Goal: Information Seeking & Learning: Learn about a topic

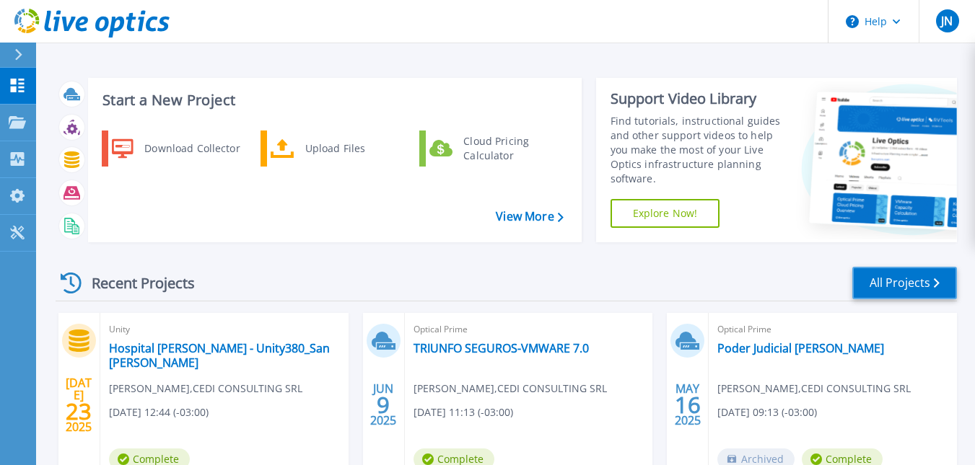
click at [938, 277] on link "All Projects" at bounding box center [904, 283] width 105 height 32
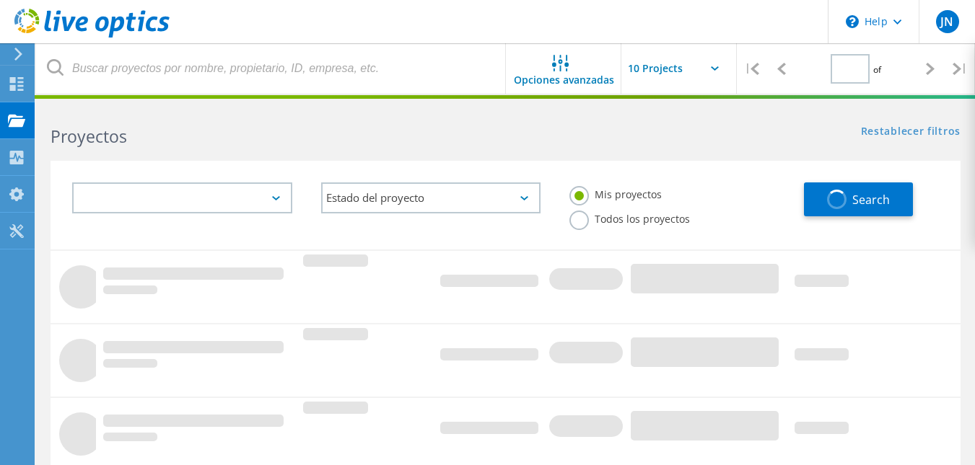
type input "1"
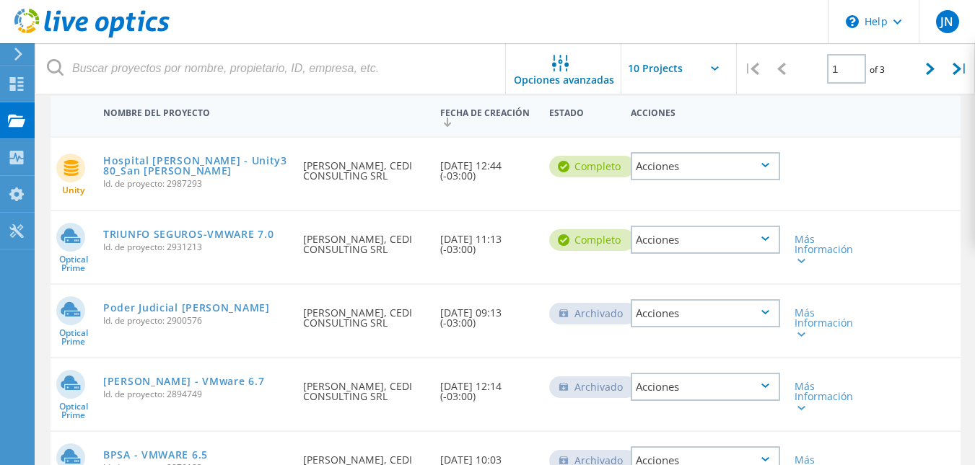
scroll to position [216, 0]
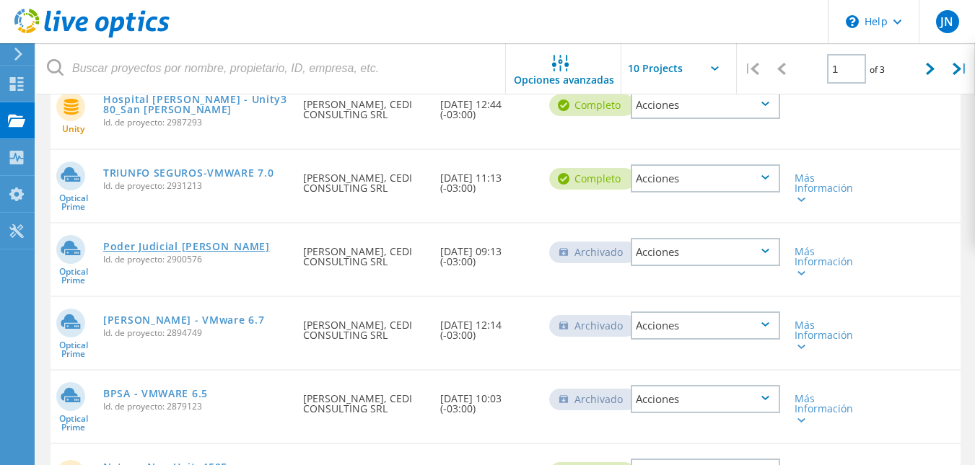
click at [149, 244] on link "Poder Judicial [PERSON_NAME]" at bounding box center [186, 247] width 167 height 10
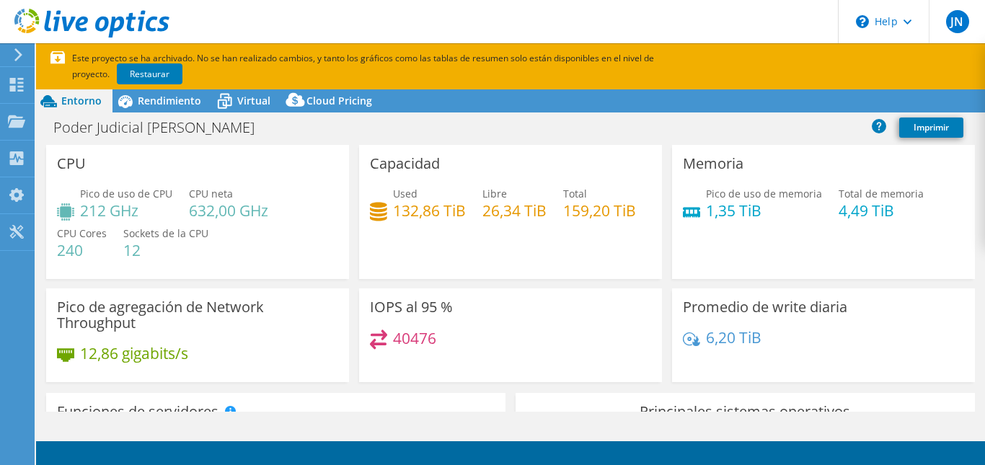
select select "USD"
select select "SouthAmerica"
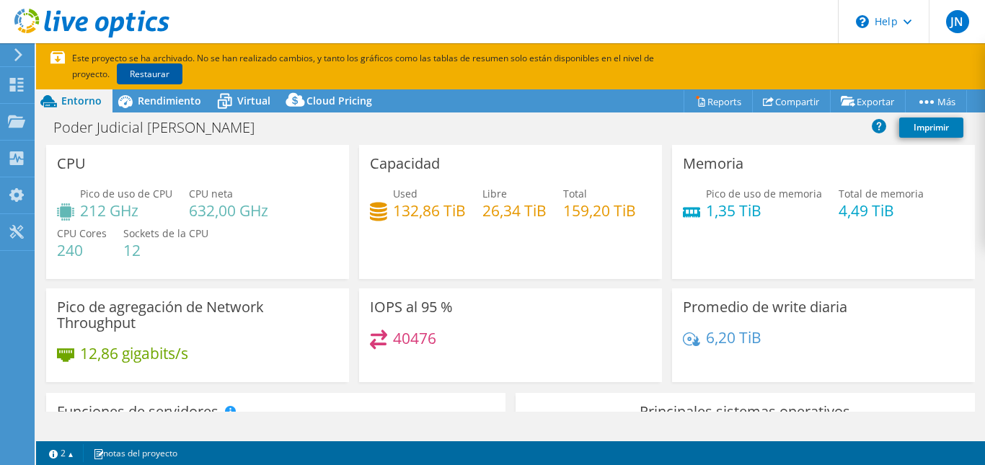
click at [117, 74] on link "Restaurar" at bounding box center [150, 73] width 66 height 21
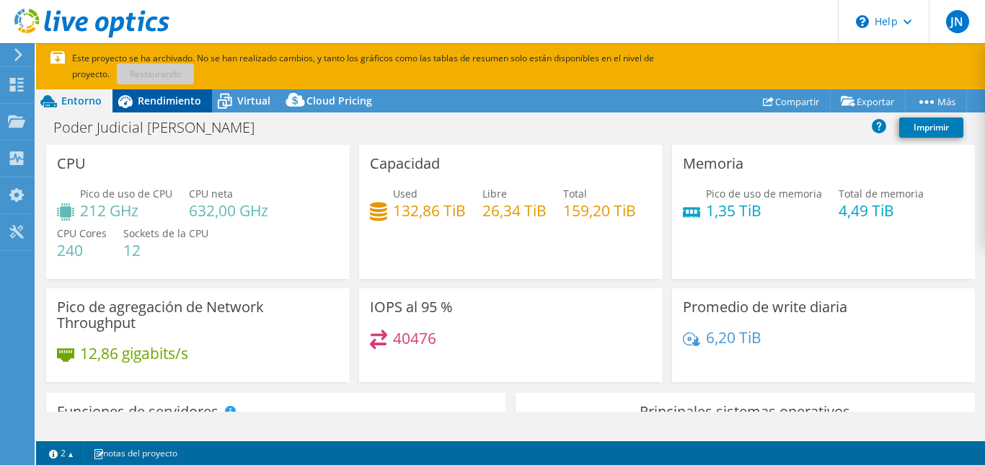
click at [167, 97] on span "Rendimiento" at bounding box center [169, 101] width 63 height 14
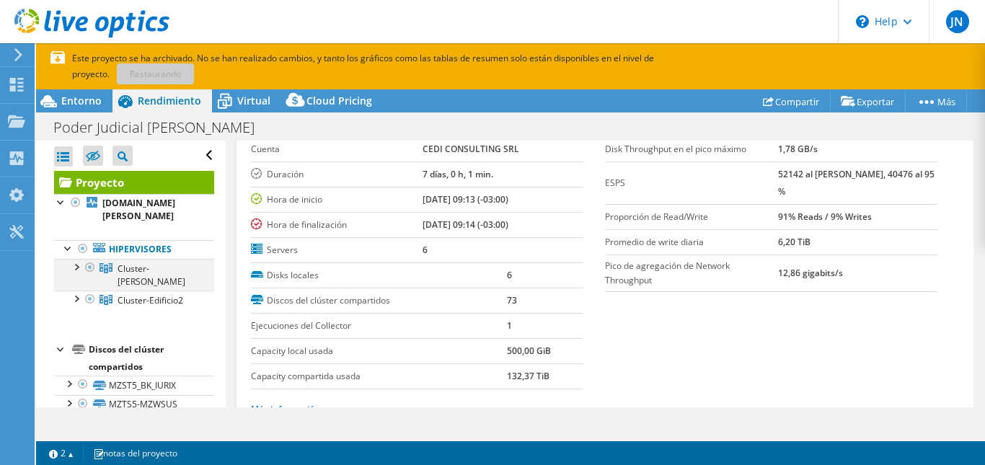
click at [76, 259] on div at bounding box center [76, 266] width 14 height 14
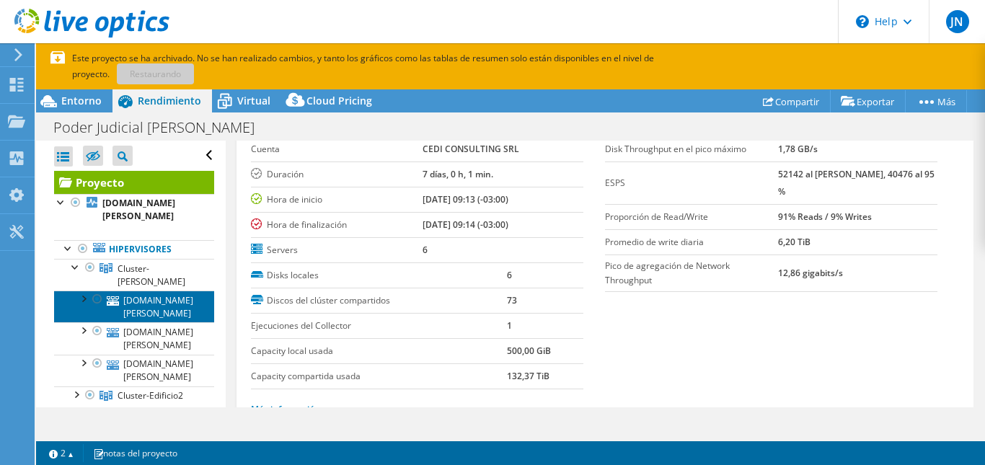
click at [153, 291] on link "[DOMAIN_NAME][PERSON_NAME]" at bounding box center [134, 307] width 160 height 32
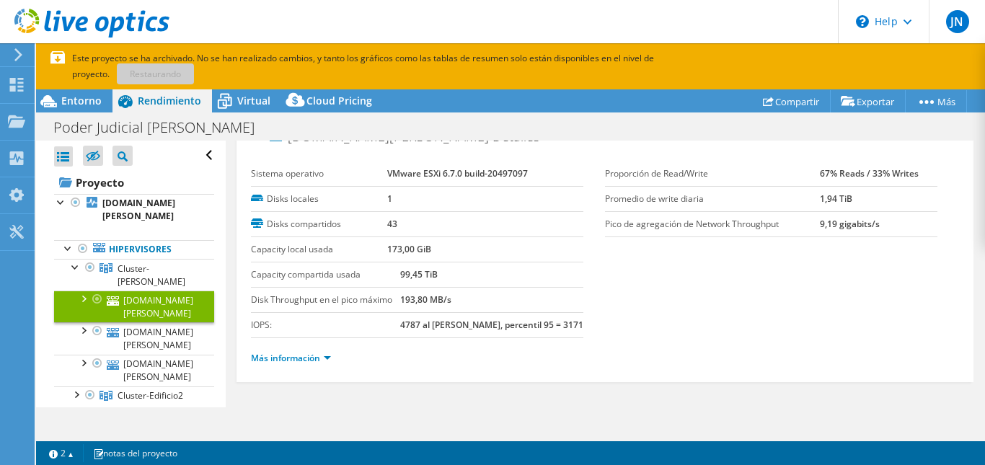
scroll to position [22, 0]
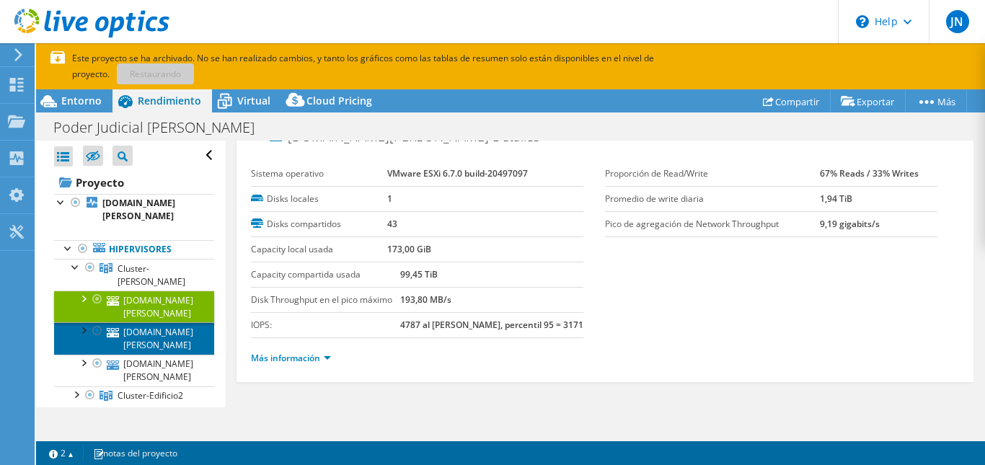
click at [159, 322] on link "[DOMAIN_NAME][PERSON_NAME]" at bounding box center [134, 338] width 160 height 32
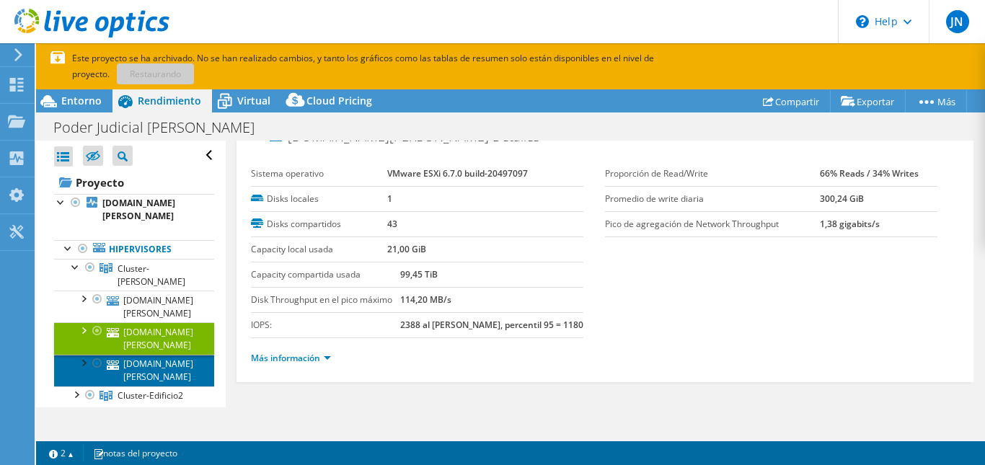
click at [169, 355] on link "[DOMAIN_NAME][PERSON_NAME]" at bounding box center [134, 371] width 160 height 32
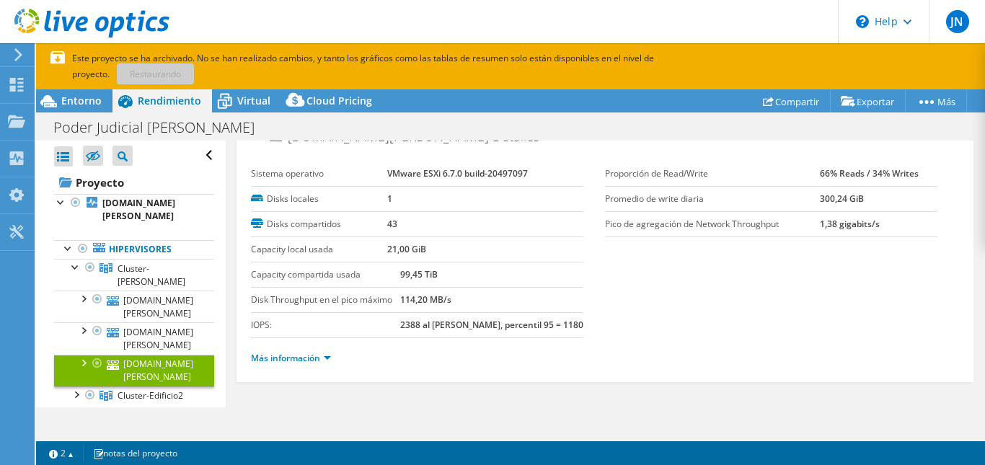
scroll to position [51, 0]
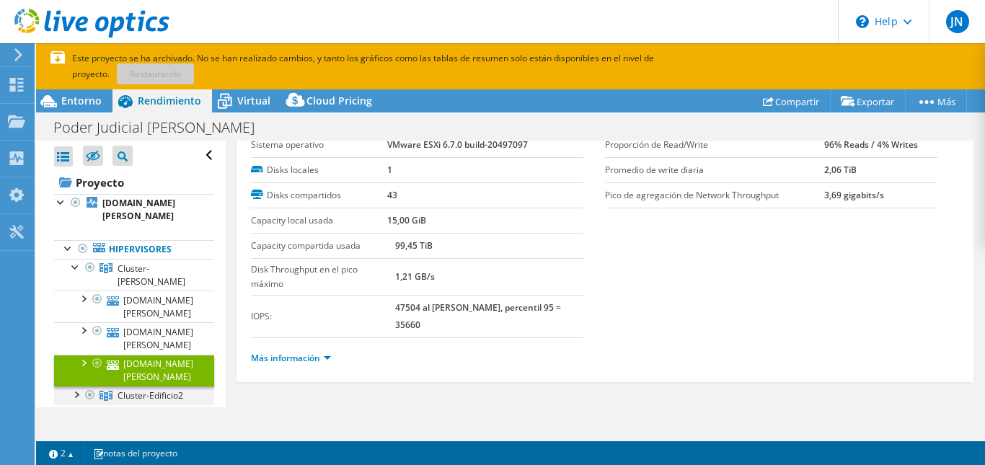
click at [76, 387] on div at bounding box center [76, 394] width 14 height 14
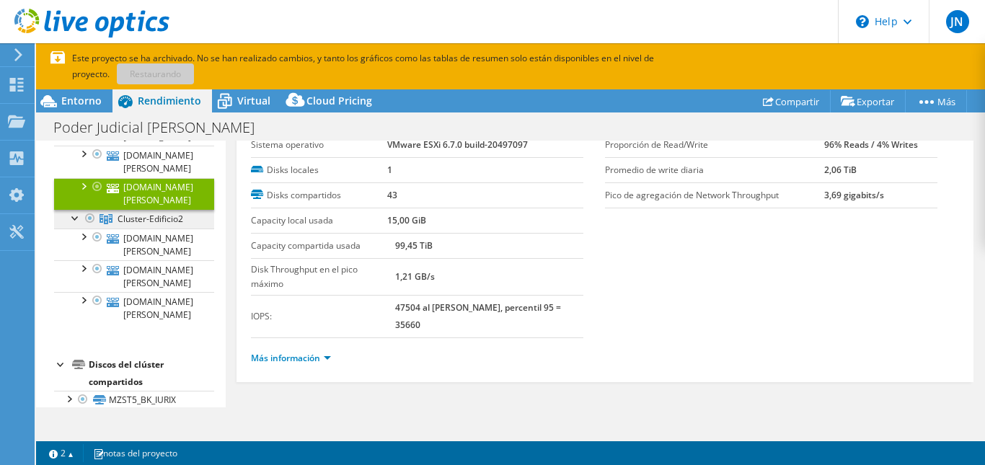
scroll to position [144, 0]
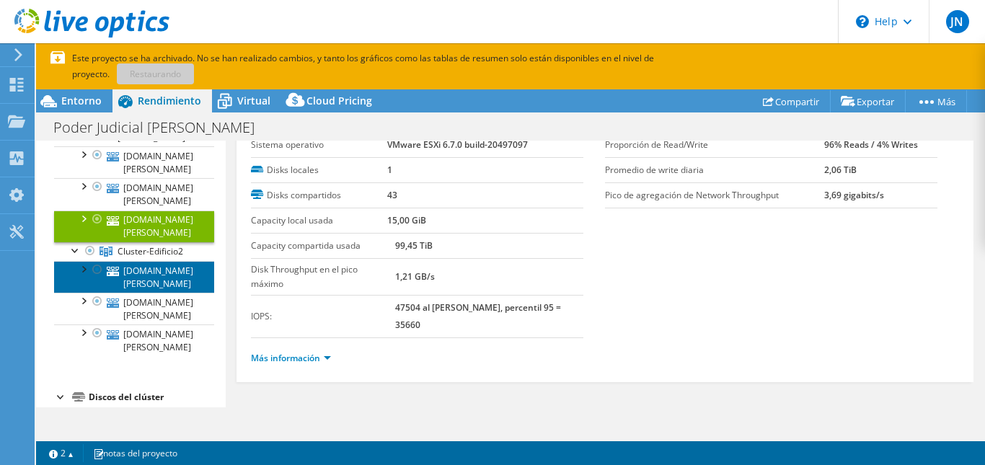
click at [157, 261] on link "[DOMAIN_NAME][PERSON_NAME]" at bounding box center [134, 277] width 160 height 32
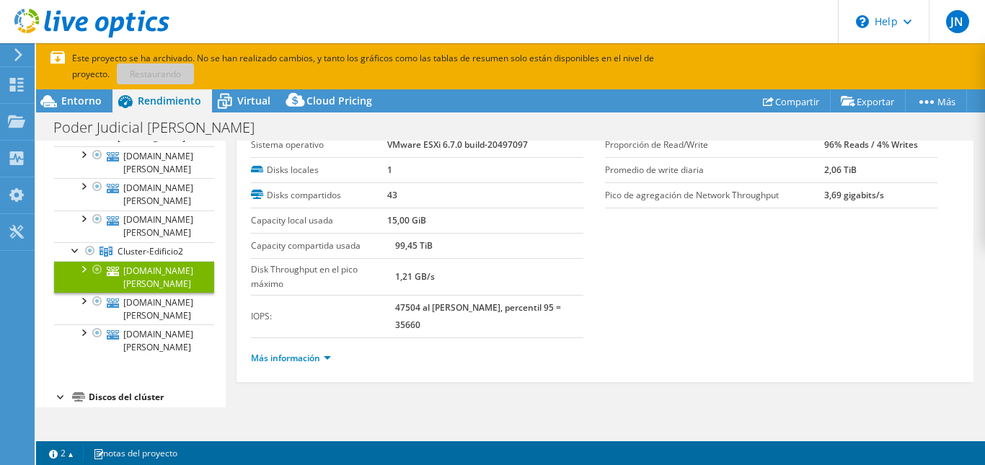
scroll to position [22, 0]
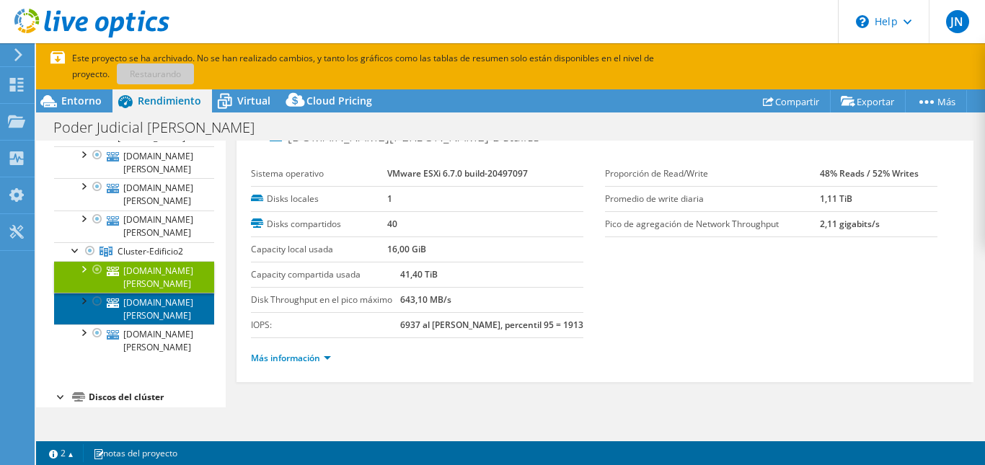
click at [144, 293] on link "[DOMAIN_NAME][PERSON_NAME]" at bounding box center [134, 309] width 160 height 32
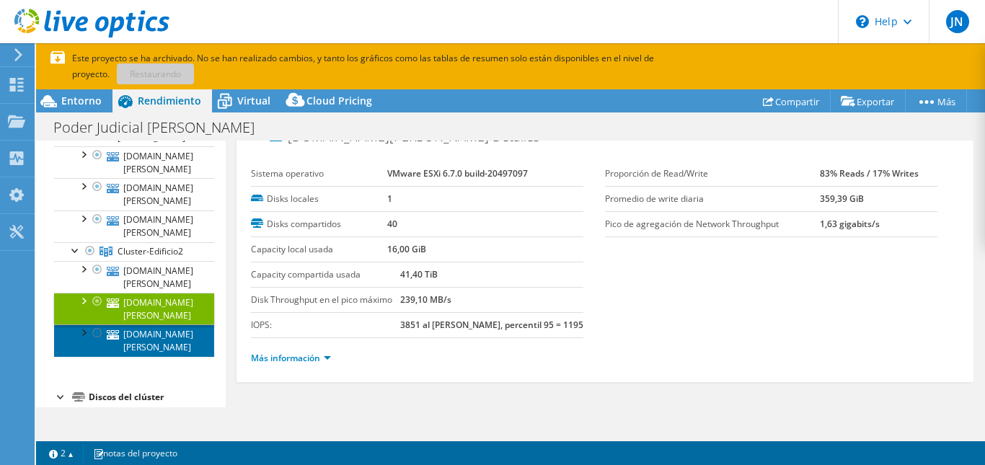
click at [153, 325] on link "[DOMAIN_NAME][PERSON_NAME]" at bounding box center [134, 341] width 160 height 32
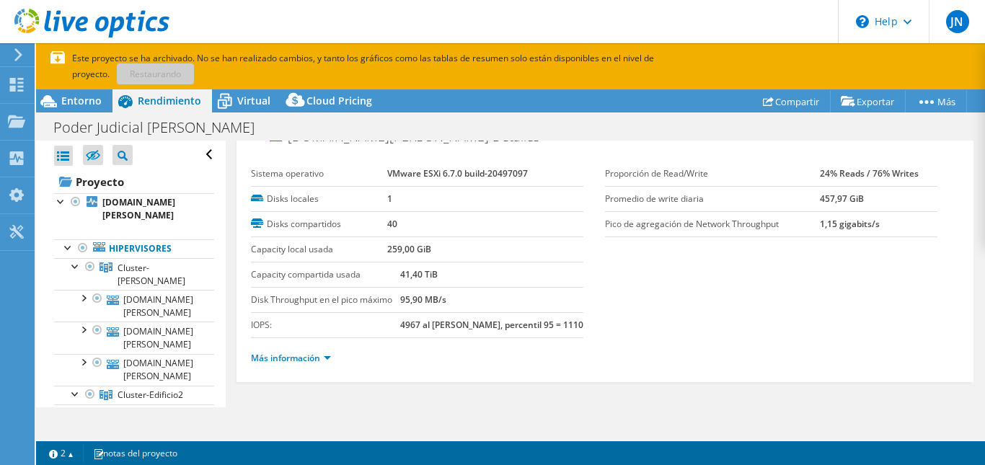
scroll to position [0, 0]
click at [157, 263] on span "Cluster-[PERSON_NAME]" at bounding box center [152, 275] width 68 height 25
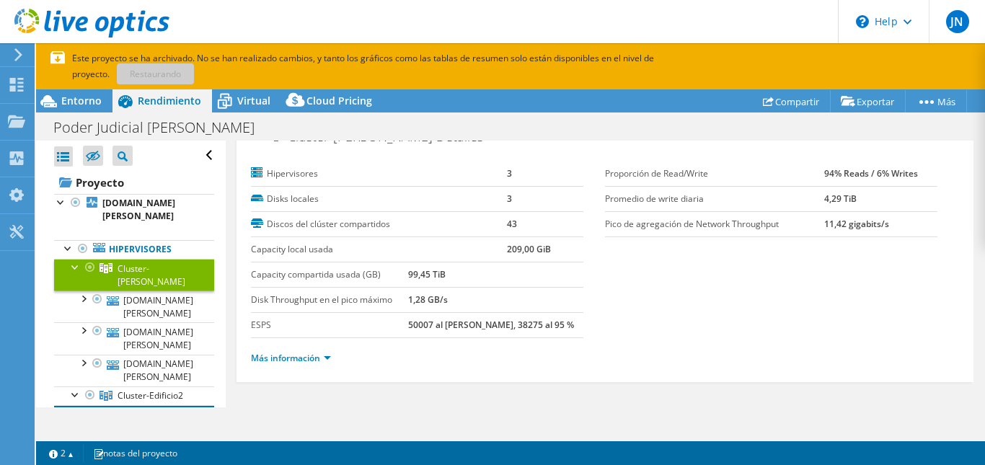
click at [163, 405] on link "[DOMAIN_NAME][PERSON_NAME]" at bounding box center [134, 421] width 160 height 32
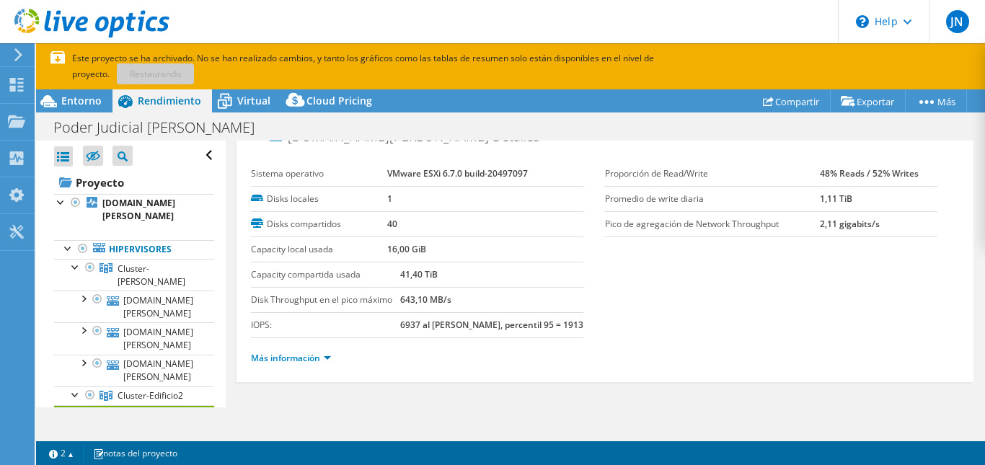
scroll to position [22, 0]
drag, startPoint x: 397, startPoint y: 278, endPoint x: 466, endPoint y: 278, distance: 69.3
click at [466, 278] on tr "Capacity compartida usada 41,40 TiB" at bounding box center [417, 275] width 333 height 25
drag, startPoint x: 466, startPoint y: 278, endPoint x: 480, endPoint y: 279, distance: 14.5
click at [467, 276] on td "41,40 TiB" at bounding box center [492, 275] width 184 height 25
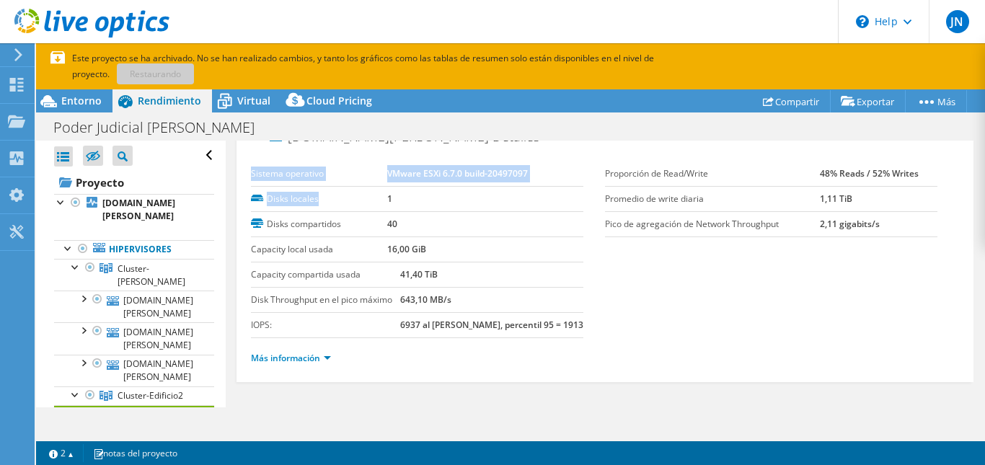
drag, startPoint x: 247, startPoint y: 195, endPoint x: 345, endPoint y: 197, distance: 98.1
click at [345, 197] on div "esx176.jus.mendoza.gov.ar Detalles Sistema operativo VMware ESXi 6.7.0 build-20…" at bounding box center [605, 250] width 737 height 264
drag, startPoint x: 345, startPoint y: 197, endPoint x: 337, endPoint y: 198, distance: 8.0
click at [337, 198] on label "Disks locales" at bounding box center [319, 199] width 136 height 14
click at [55, 56] on div "Este proyecto se ha archivado. No se han realizado cambios, y tanto los gráfico…" at bounding box center [477, 66] width 854 height 32
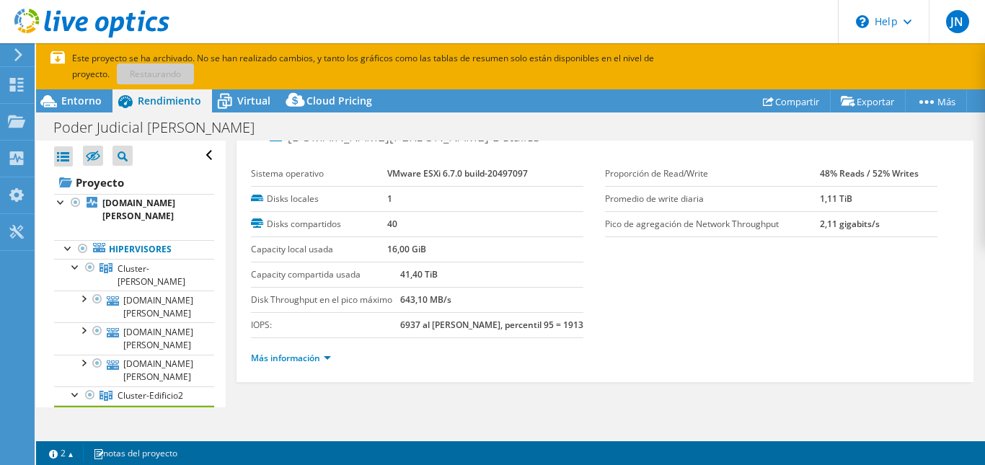
click at [56, 58] on div "Este proyecto se ha archivado. No se han realizado cambios, y tanto los gráfico…" at bounding box center [477, 66] width 854 height 32
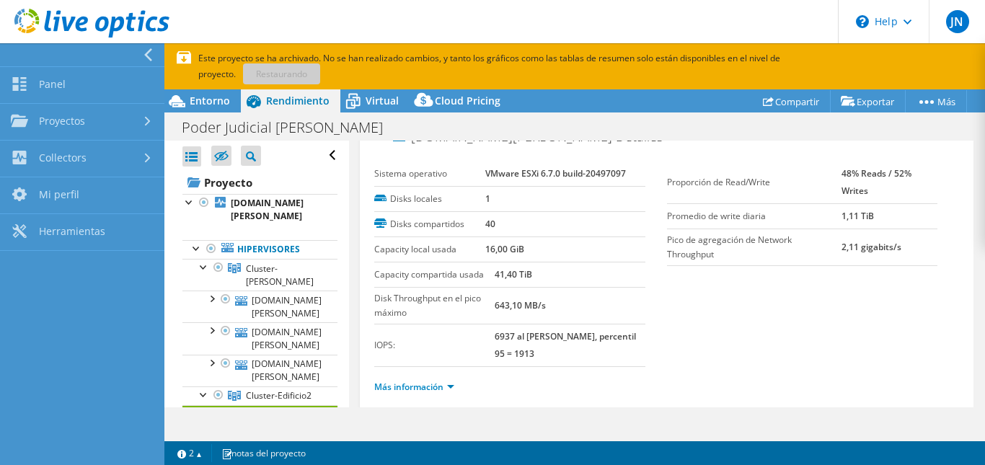
scroll to position [51, 0]
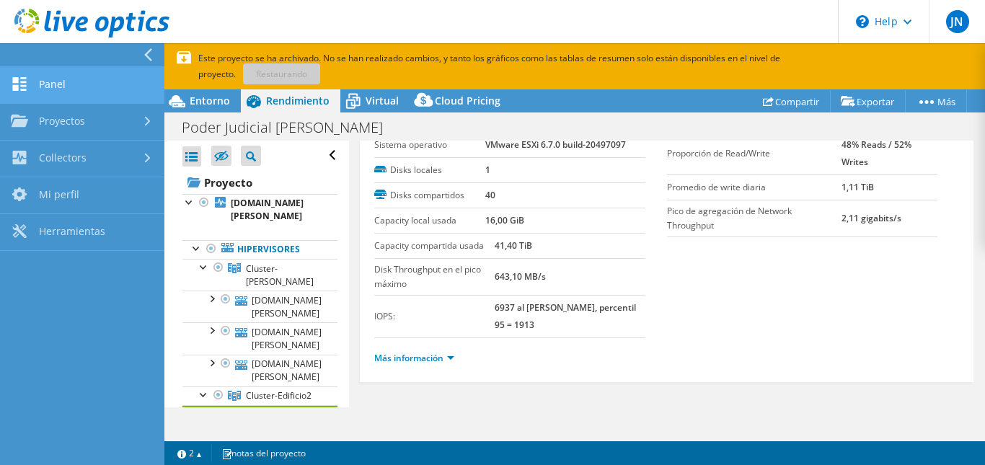
click at [73, 84] on link "Panel" at bounding box center [82, 85] width 164 height 37
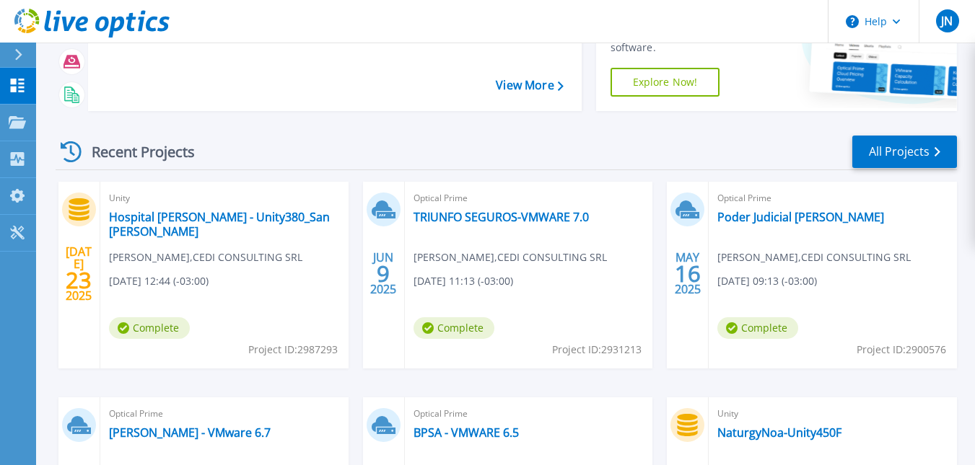
scroll to position [144, 0]
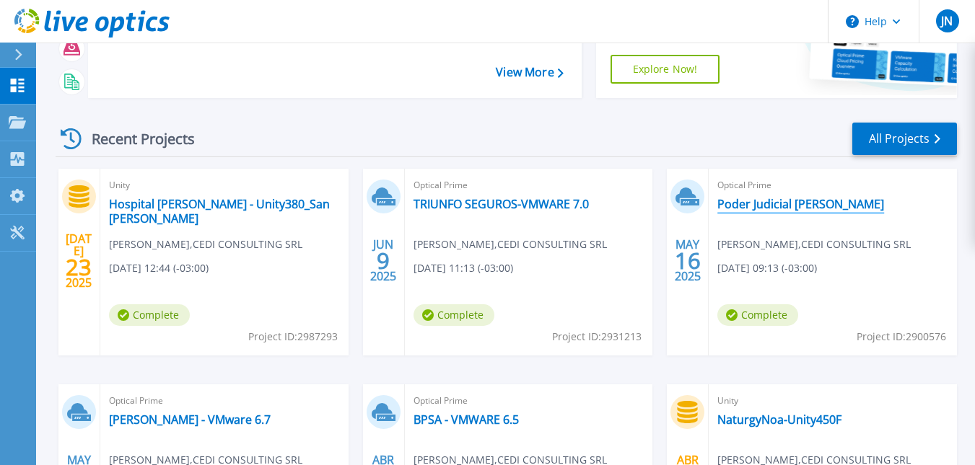
click at [788, 201] on link "Poder Judicial [PERSON_NAME]" at bounding box center [800, 204] width 167 height 14
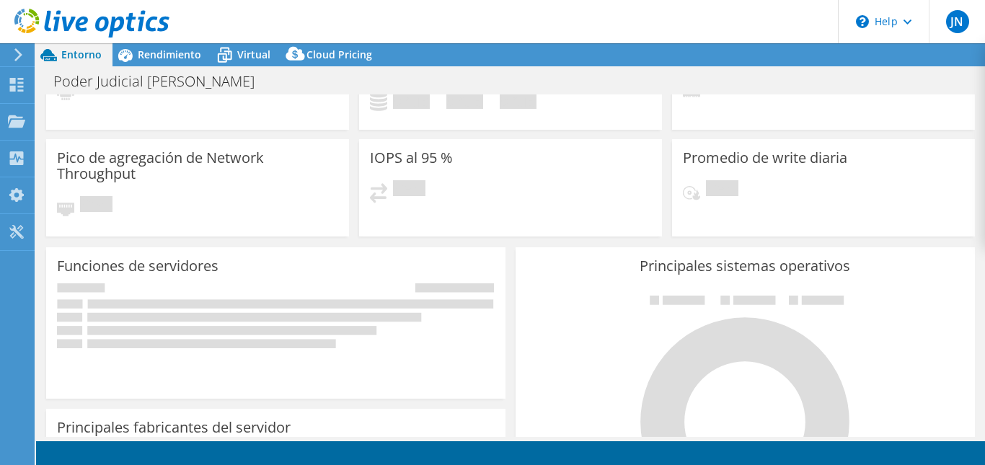
select select "SouthAmerica"
select select "USD"
